Goal: Information Seeking & Learning: Learn about a topic

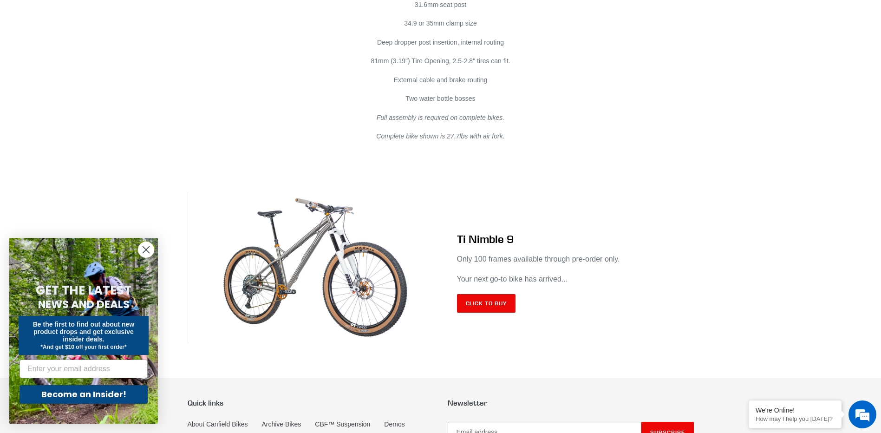
scroll to position [5479, 0]
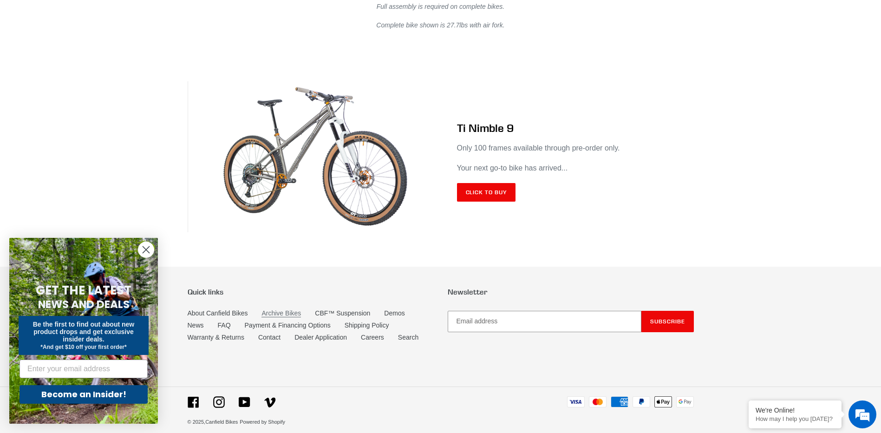
click at [277, 309] on link "Archive Bikes" at bounding box center [281, 313] width 39 height 8
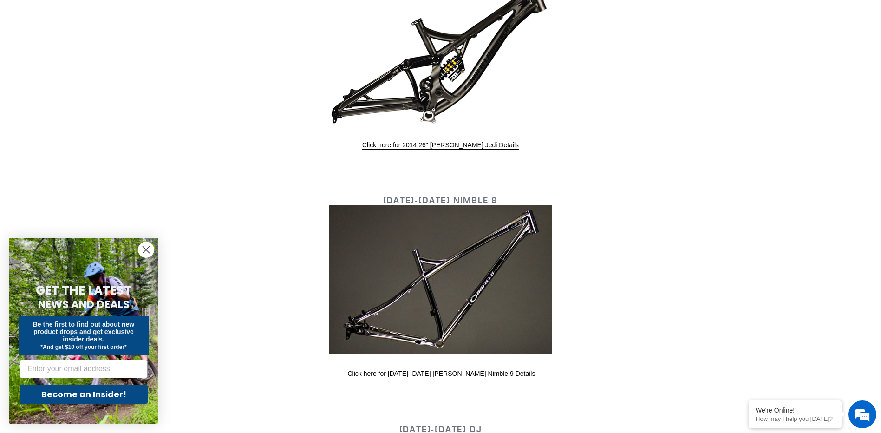
scroll to position [2555, 0]
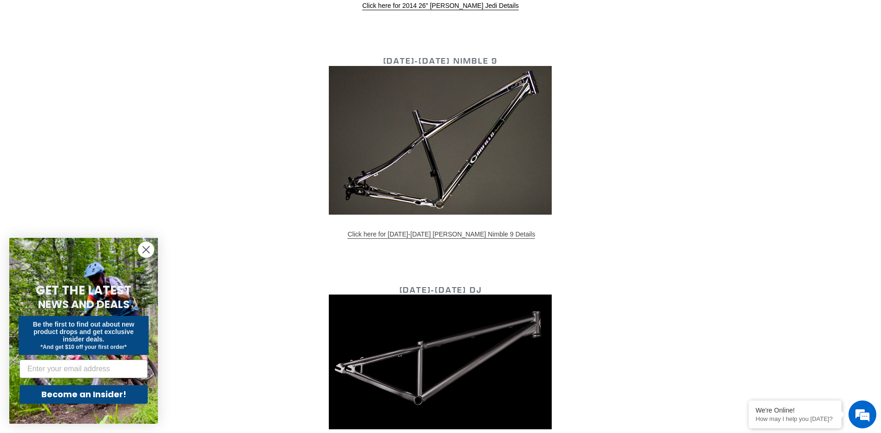
click at [452, 233] on link "Click here for 2013-2015 Canfield Nimble 9 Details" at bounding box center [442, 234] width 188 height 8
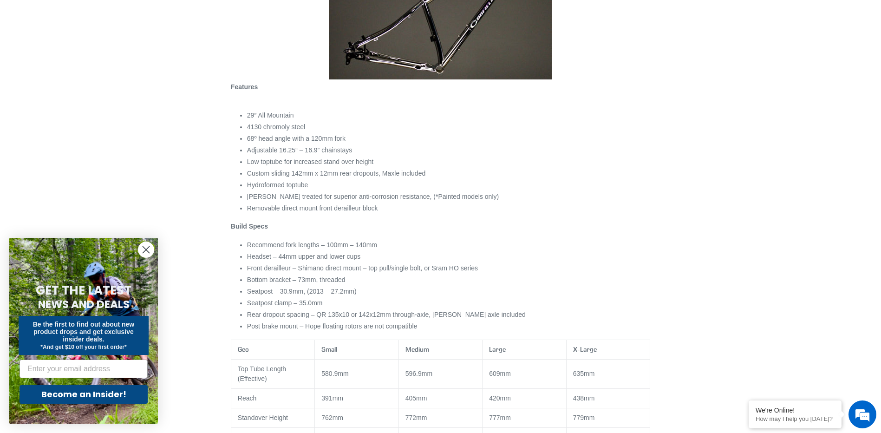
scroll to position [46, 0]
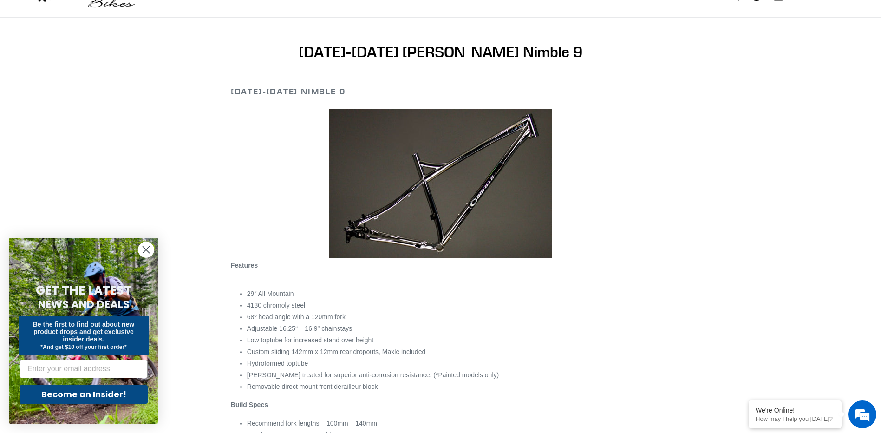
click at [462, 155] on img at bounding box center [440, 183] width 223 height 149
click at [444, 208] on img at bounding box center [440, 183] width 223 height 149
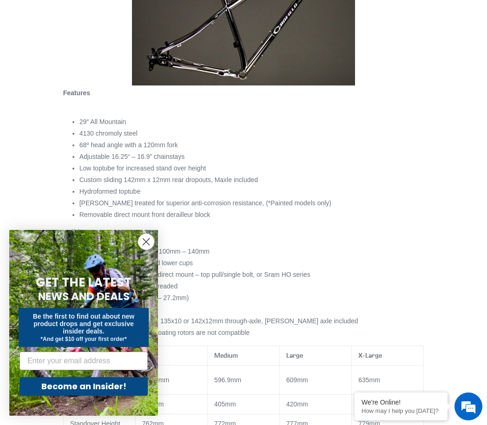
scroll to position [237, 0]
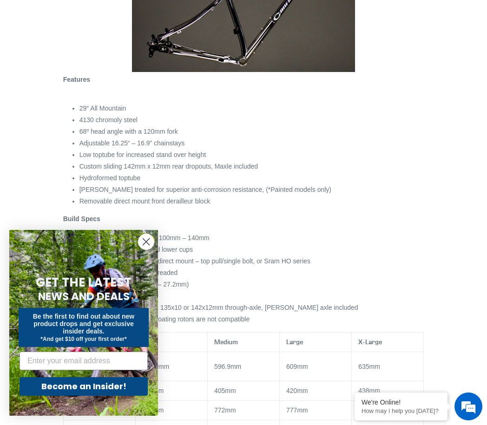
click at [146, 240] on circle "Close dialog" at bounding box center [145, 241] width 15 height 15
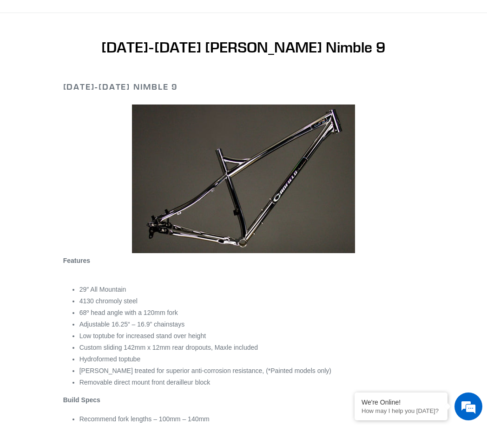
scroll to position [52, 0]
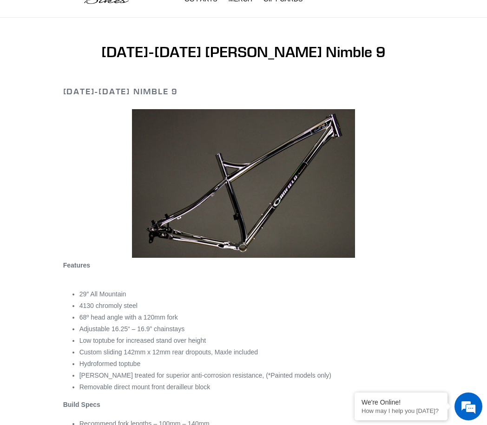
click at [263, 171] on img at bounding box center [243, 183] width 223 height 149
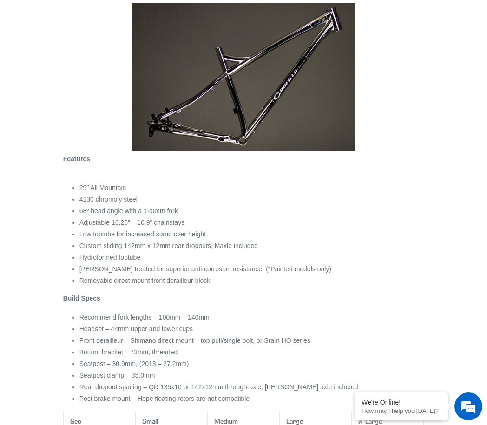
scroll to position [154, 0]
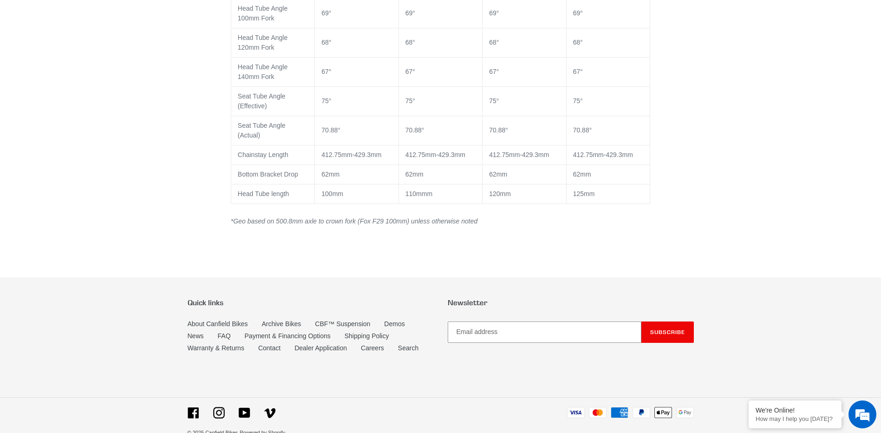
scroll to position [697, 0]
